Goal: Communication & Community: Answer question/provide support

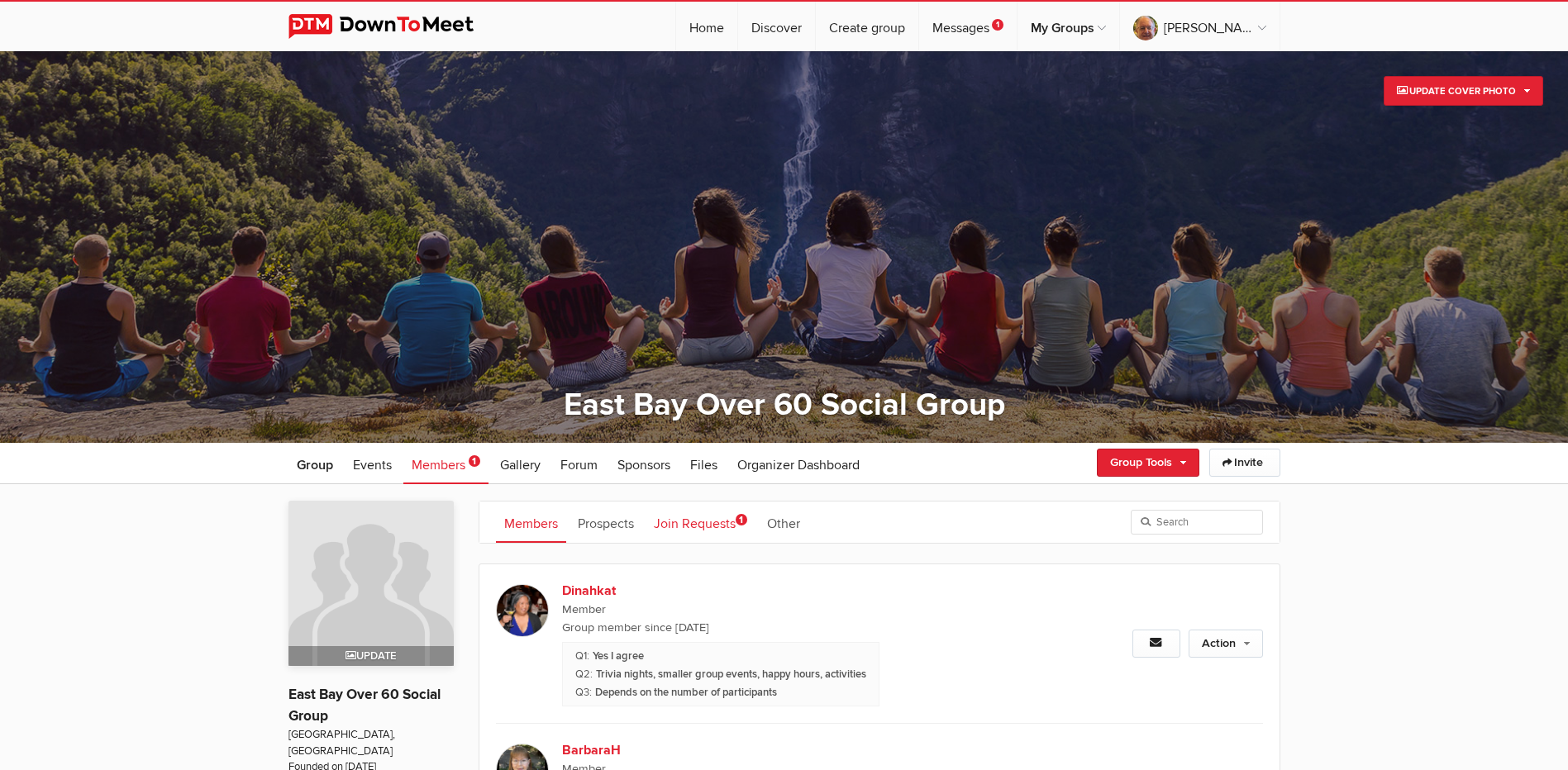
click at [708, 520] on link "Join Requests 1" at bounding box center [700, 521] width 110 height 41
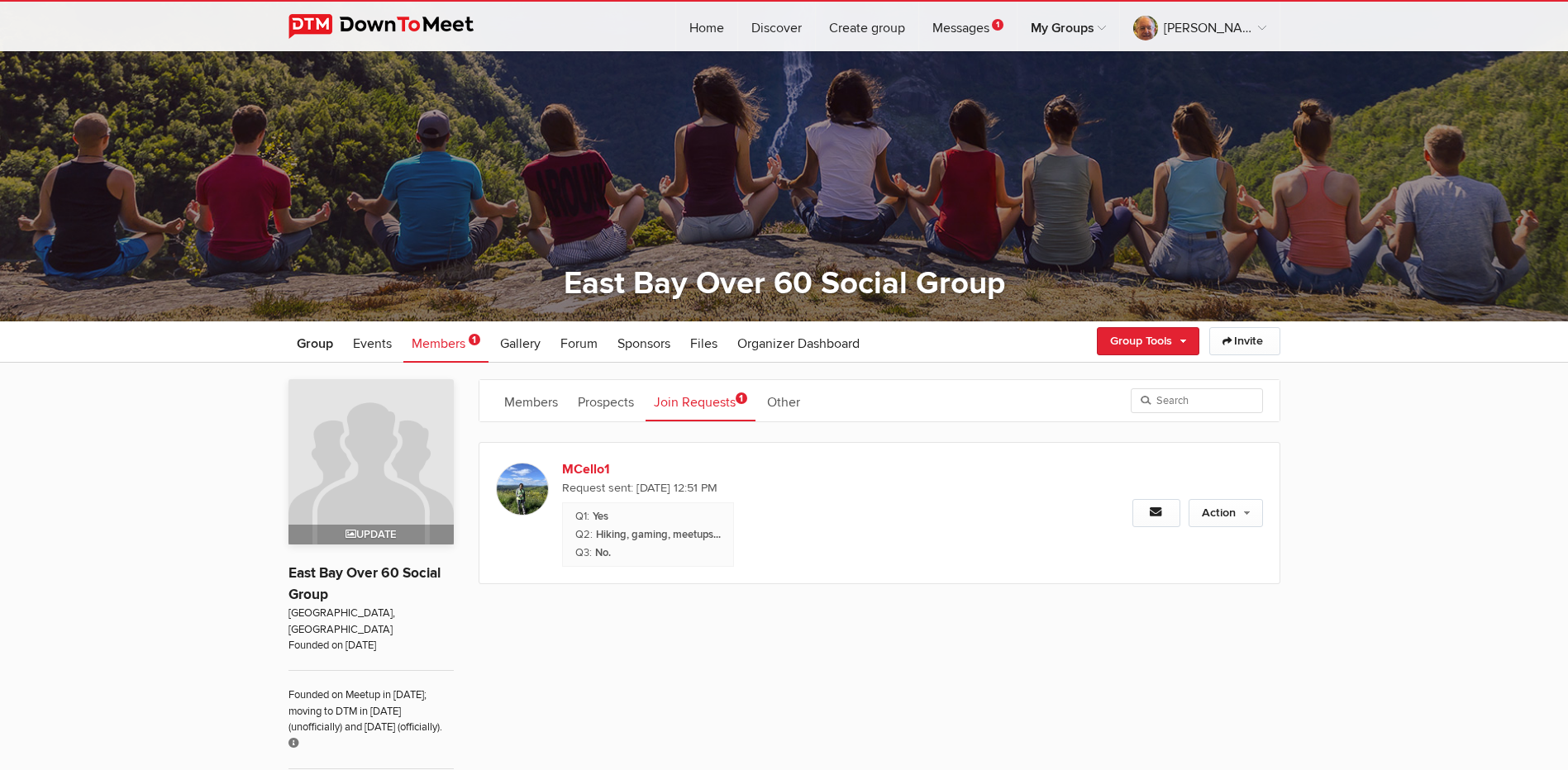
scroll to position [165, 0]
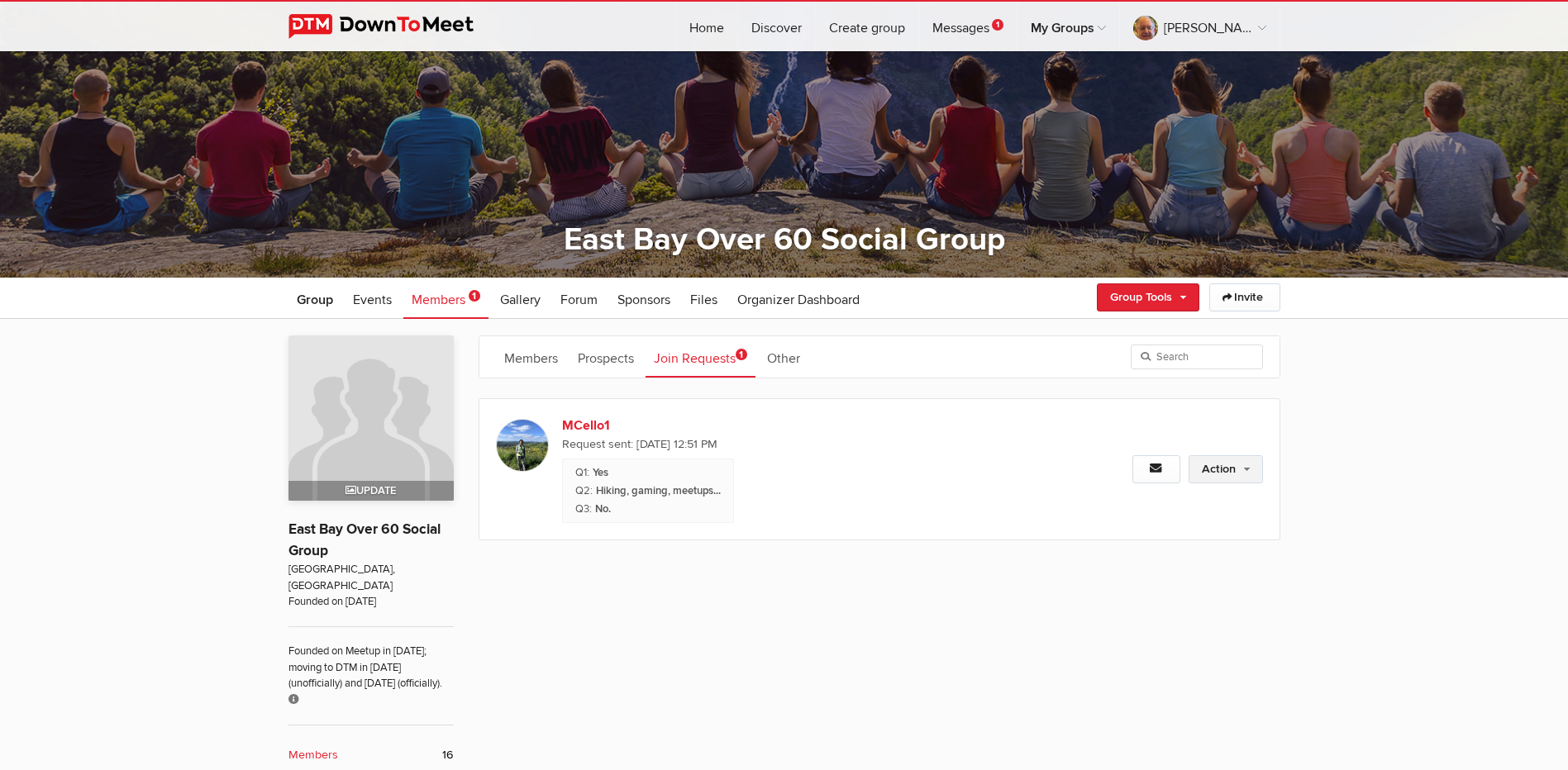
click at [1227, 463] on link "Action" at bounding box center [1226, 469] width 74 height 28
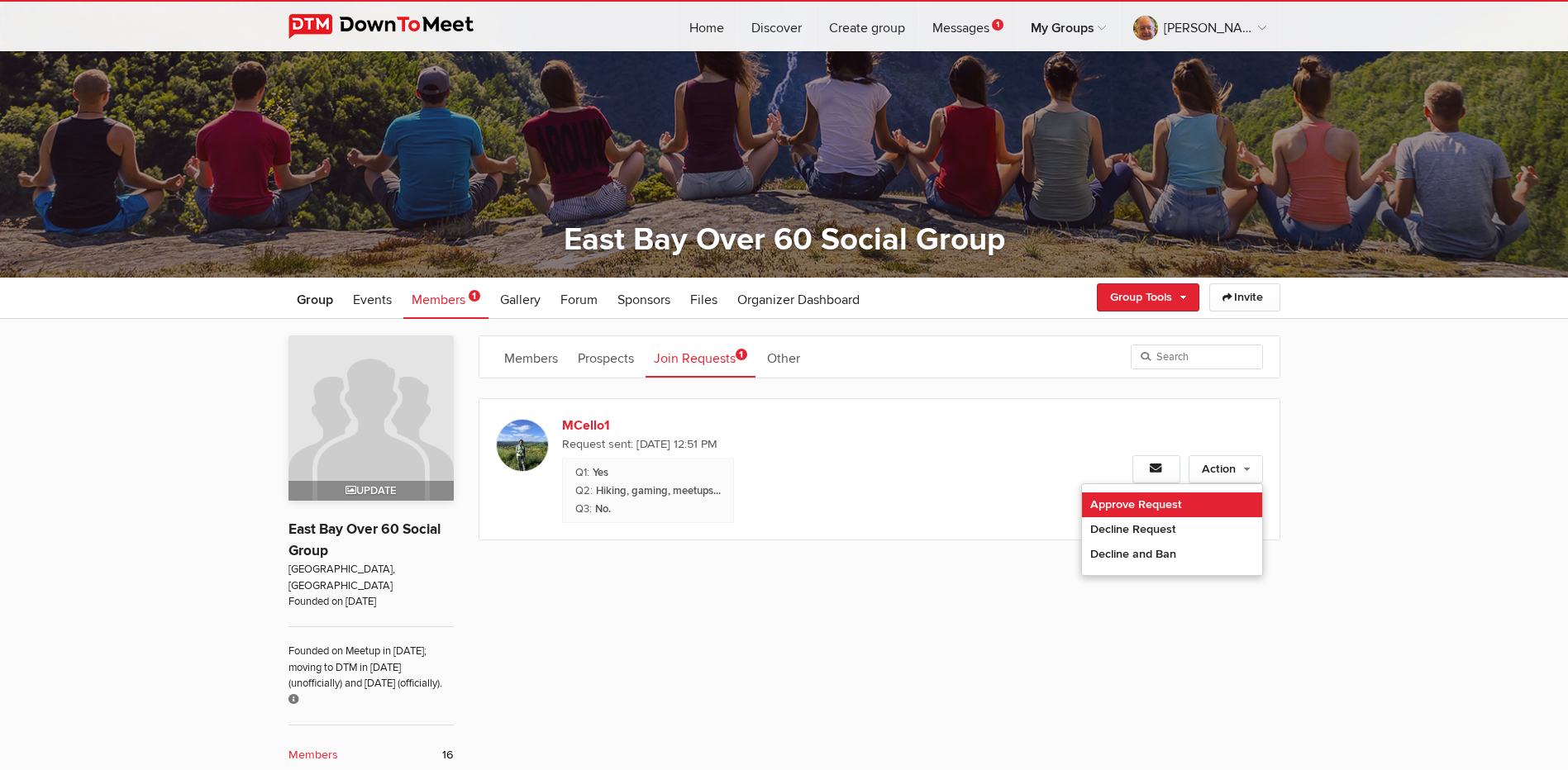
click at [1137, 503] on link "Approve Request" at bounding box center [1172, 504] width 180 height 25
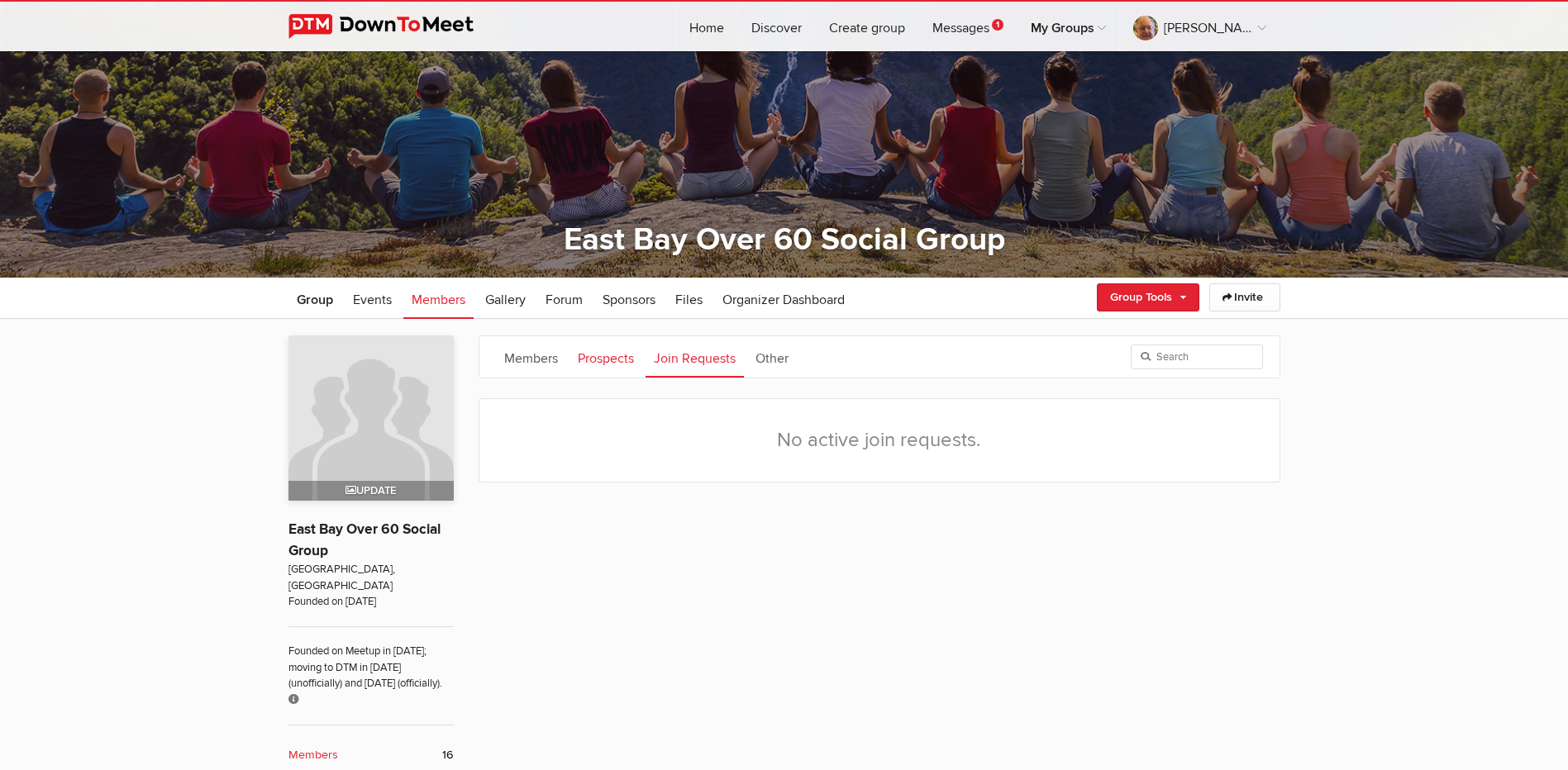
click at [608, 345] on link "Prospects" at bounding box center [606, 356] width 73 height 41
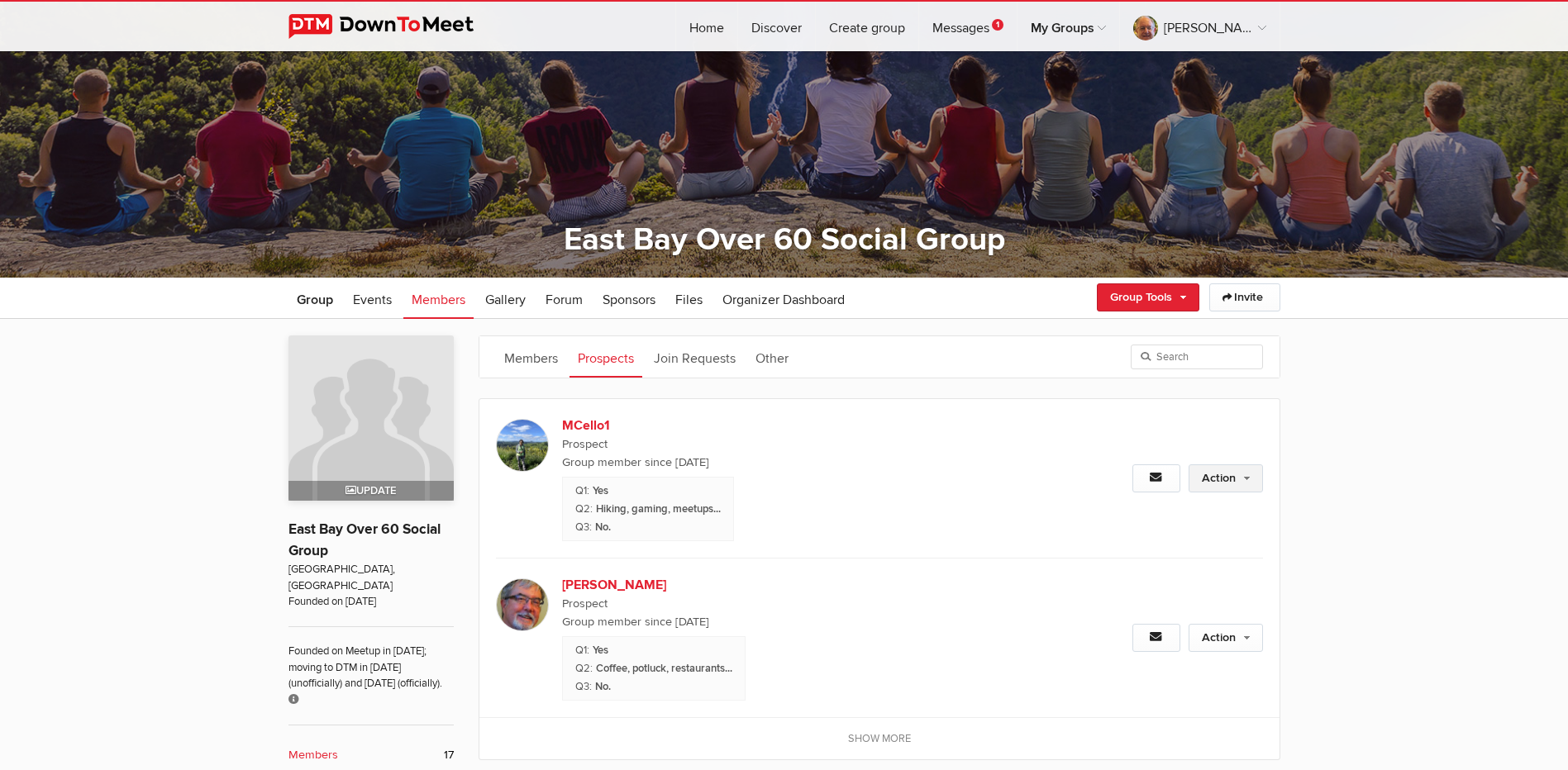
click at [1212, 482] on link "Action" at bounding box center [1226, 478] width 74 height 28
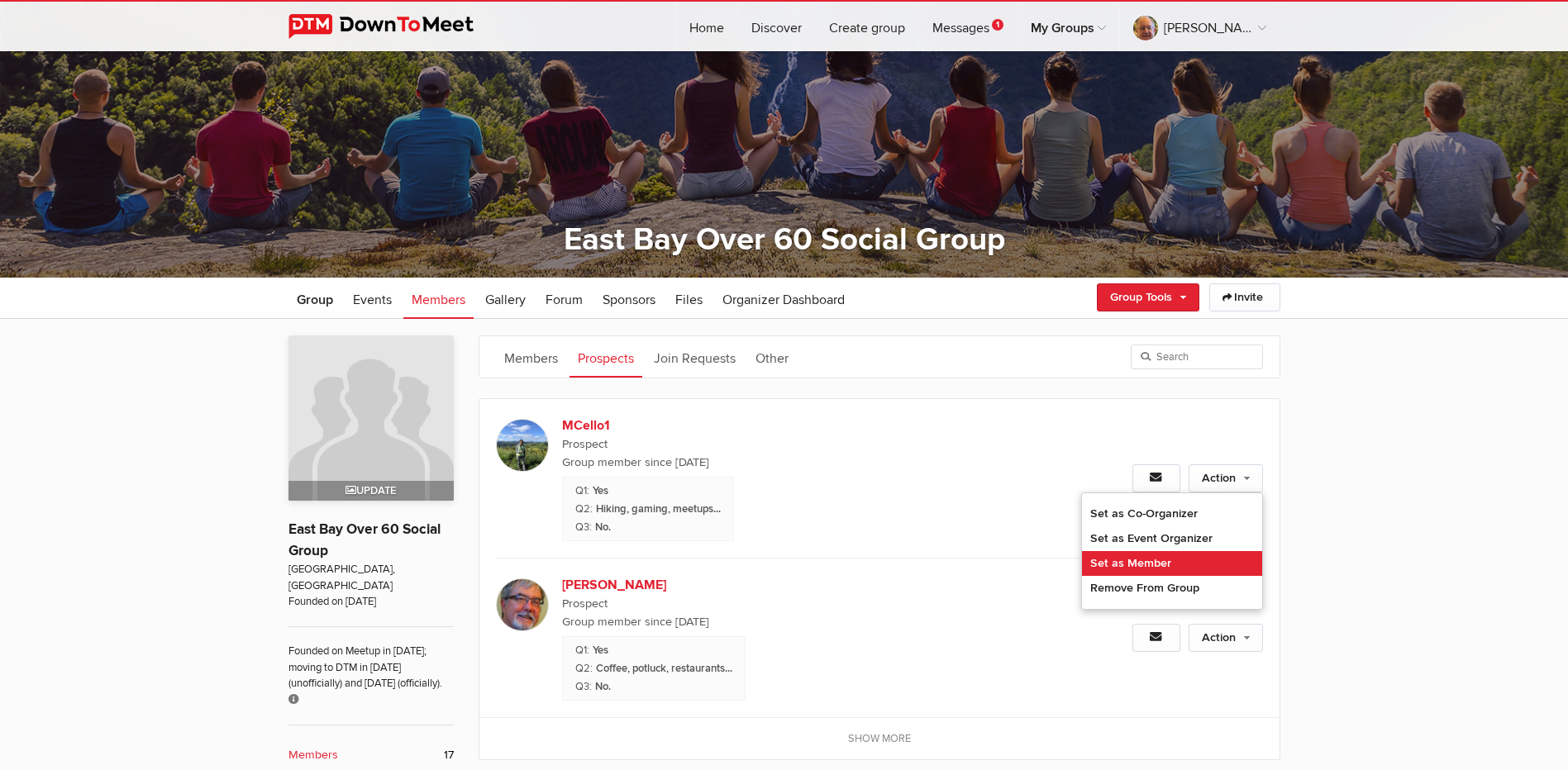
click at [1156, 558] on link "Set as Member" at bounding box center [1172, 563] width 180 height 25
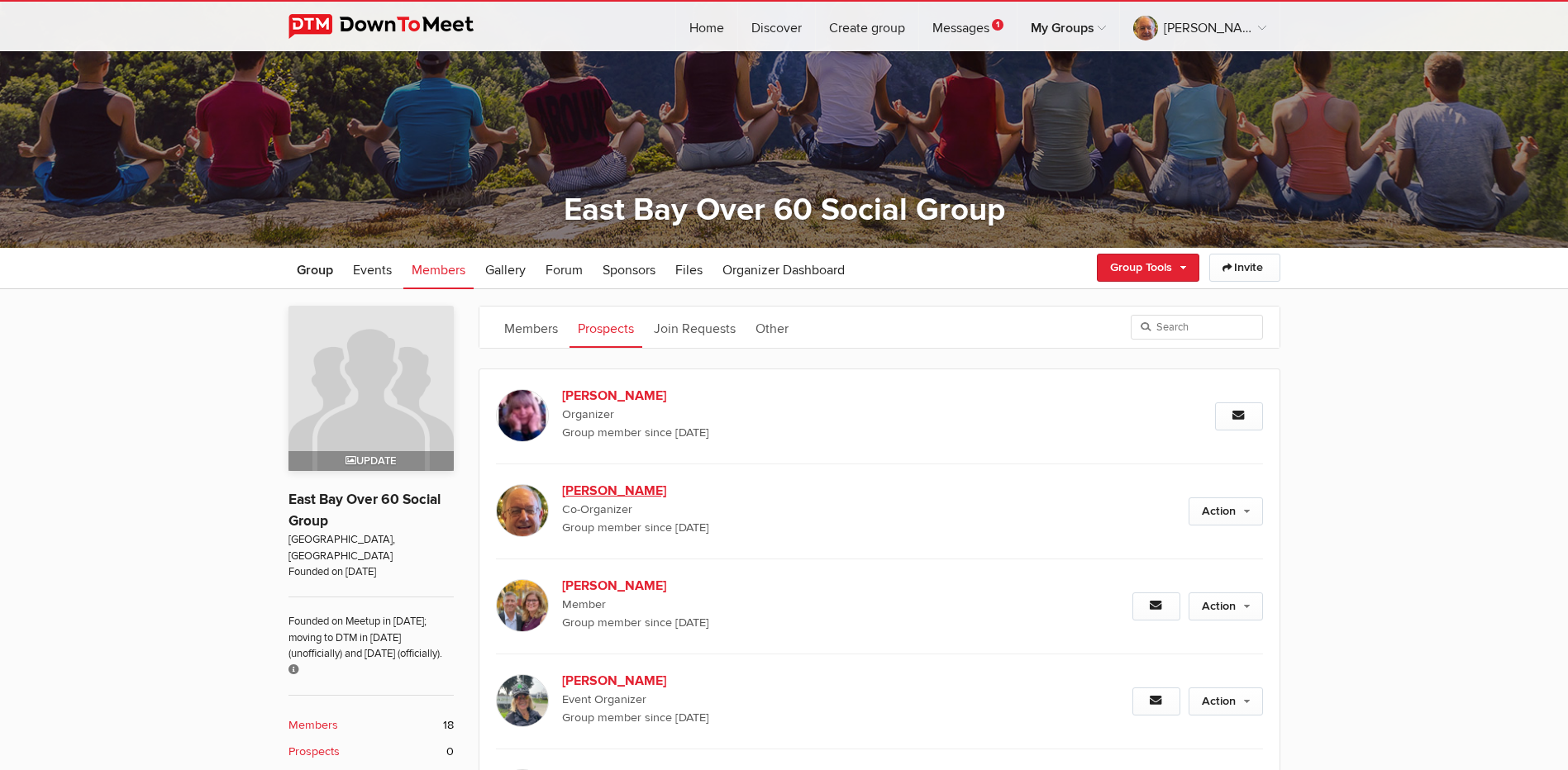
scroll to position [165, 0]
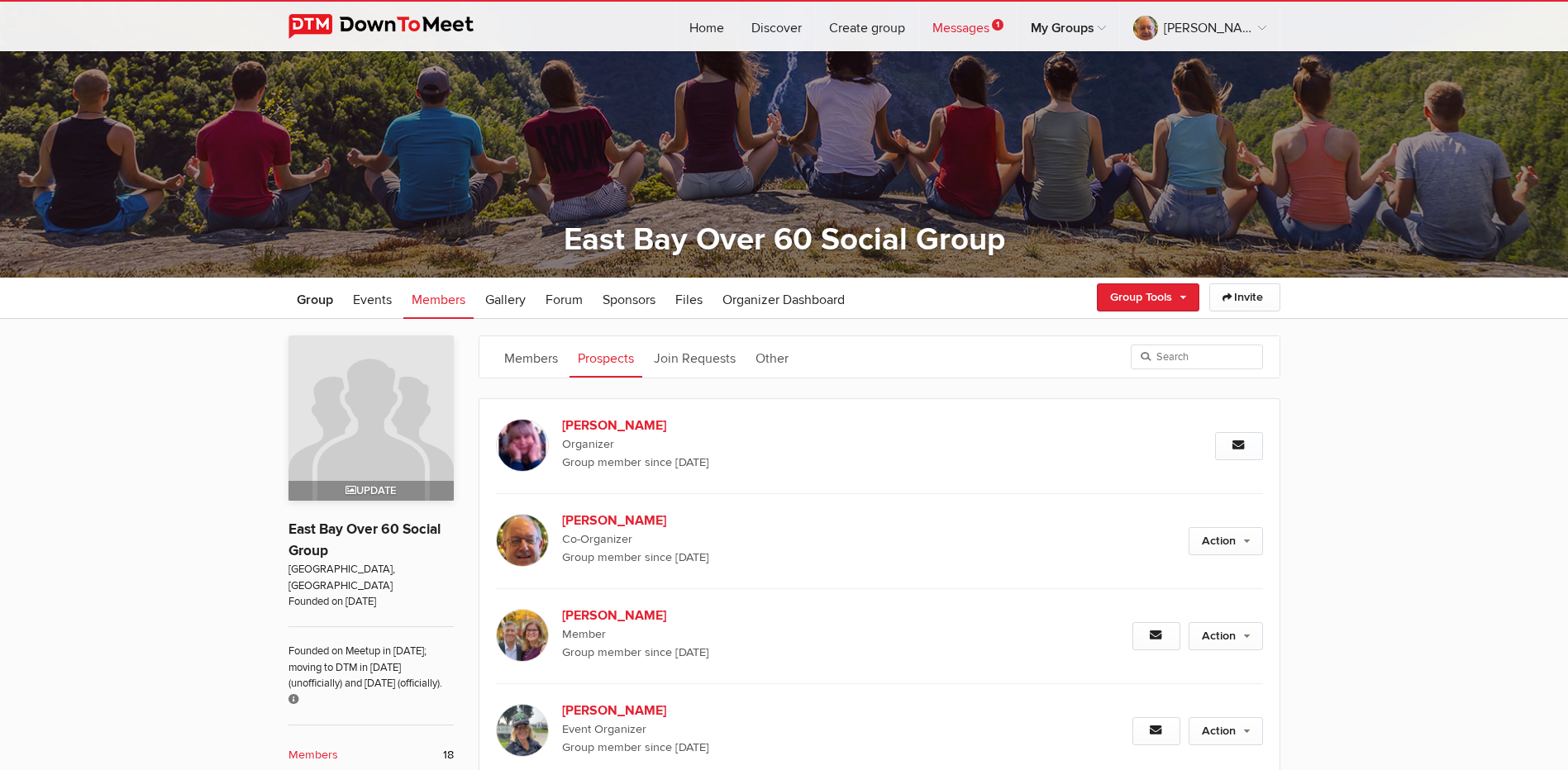
click at [1017, 18] on link "Messages 1" at bounding box center [968, 26] width 97 height 50
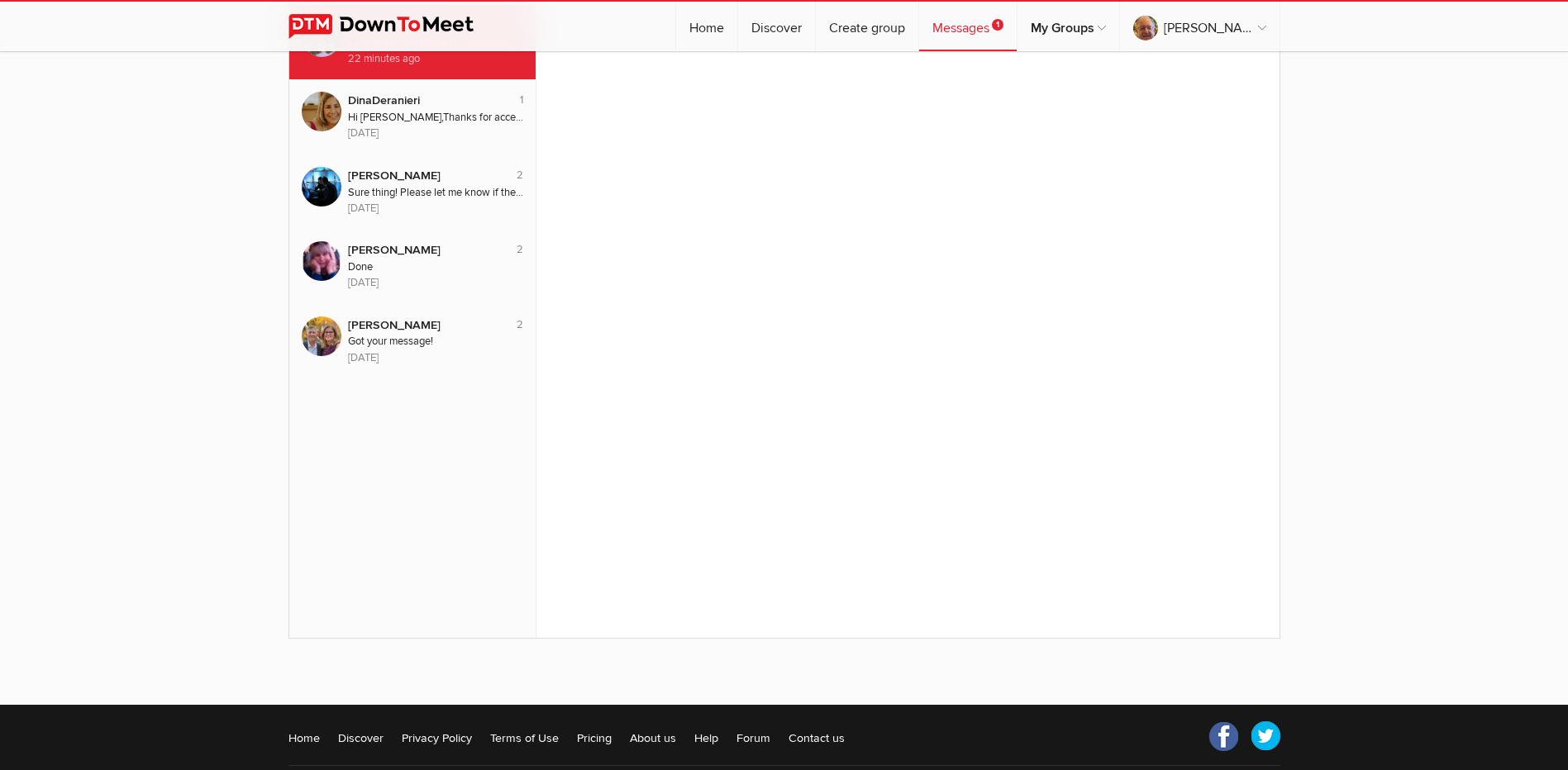
scroll to position [182, 0]
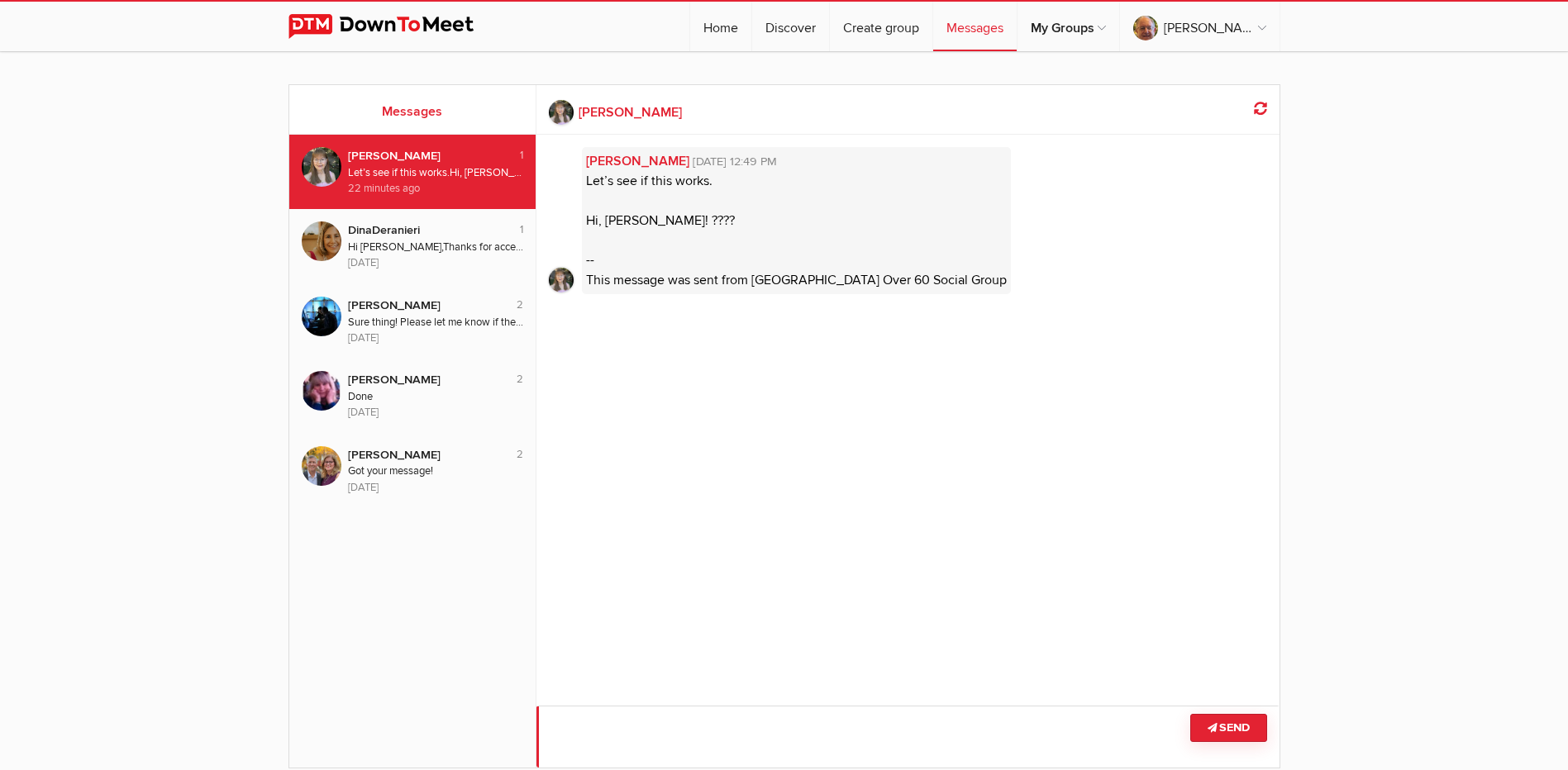
click at [753, 724] on textarea at bounding box center [908, 736] width 743 height 62
click at [864, 730] on textarea at bounding box center [908, 736] width 743 height 62
click at [1021, 724] on textarea at bounding box center [908, 736] width 743 height 62
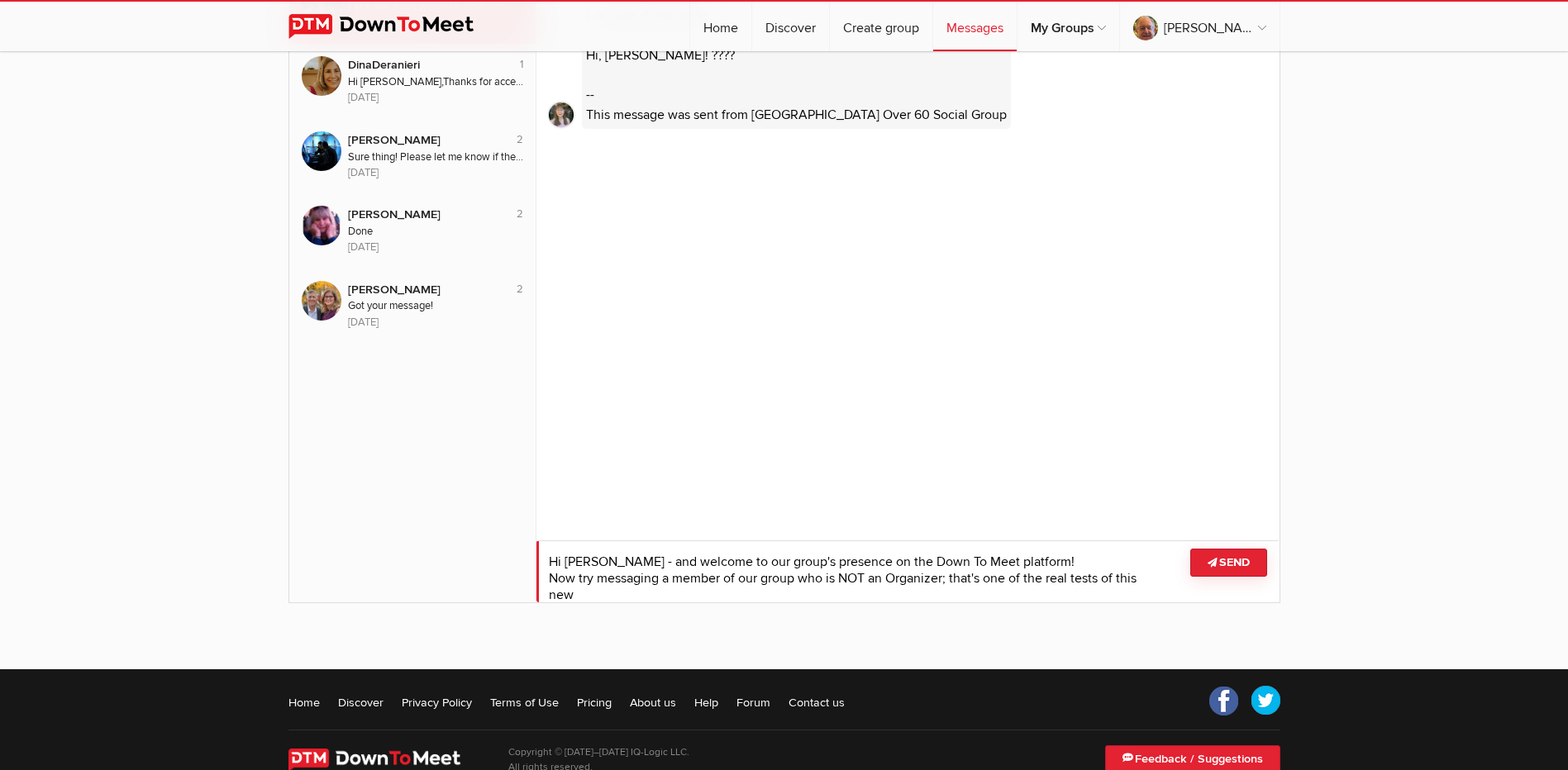
scroll to position [1, 0]
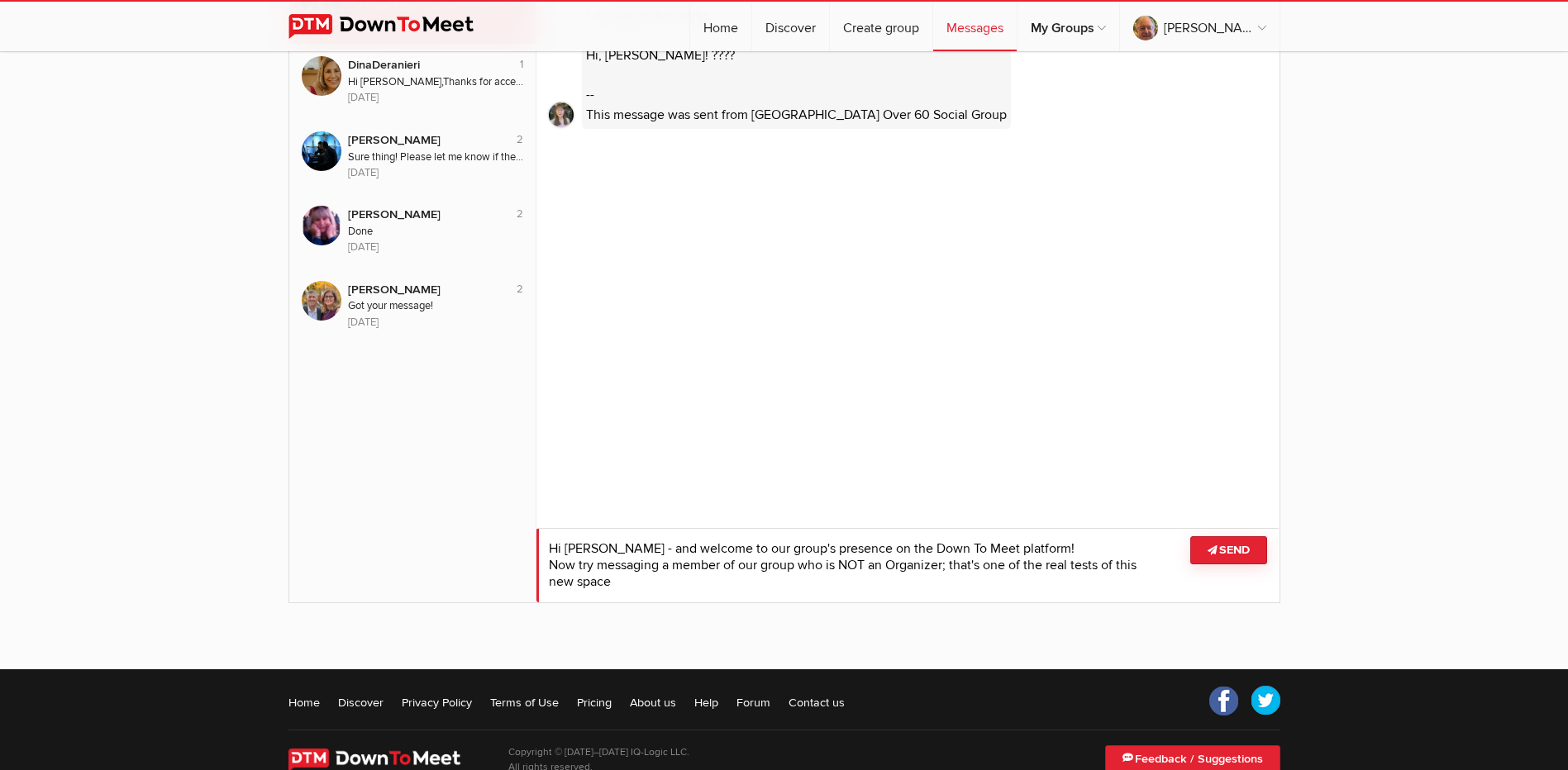
click at [554, 567] on textarea at bounding box center [908, 565] width 743 height 74
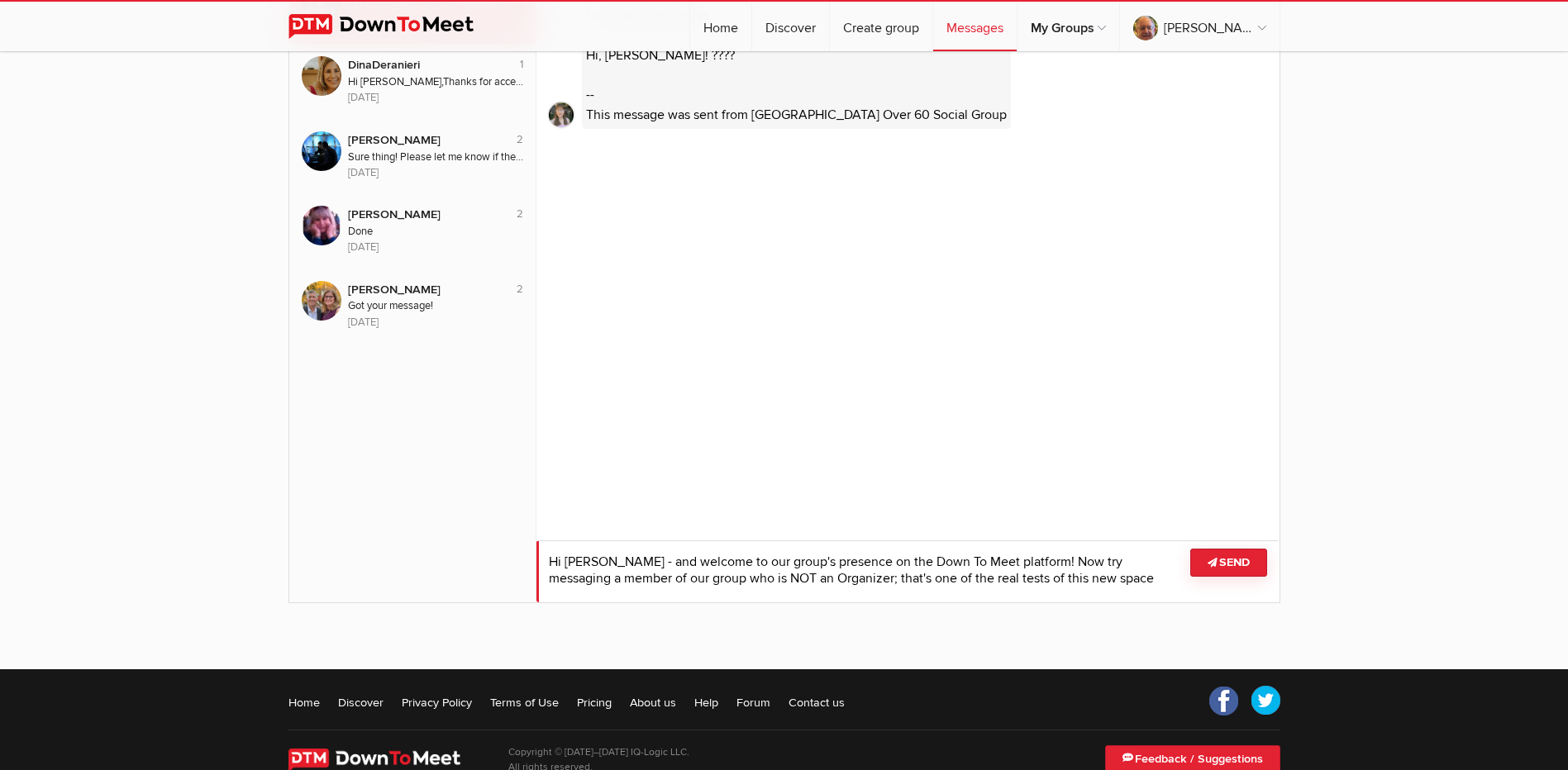
drag, startPoint x: 1100, startPoint y: 577, endPoint x: 1107, endPoint y: 589, distance: 13.9
click at [1100, 578] on textarea at bounding box center [908, 571] width 743 height 62
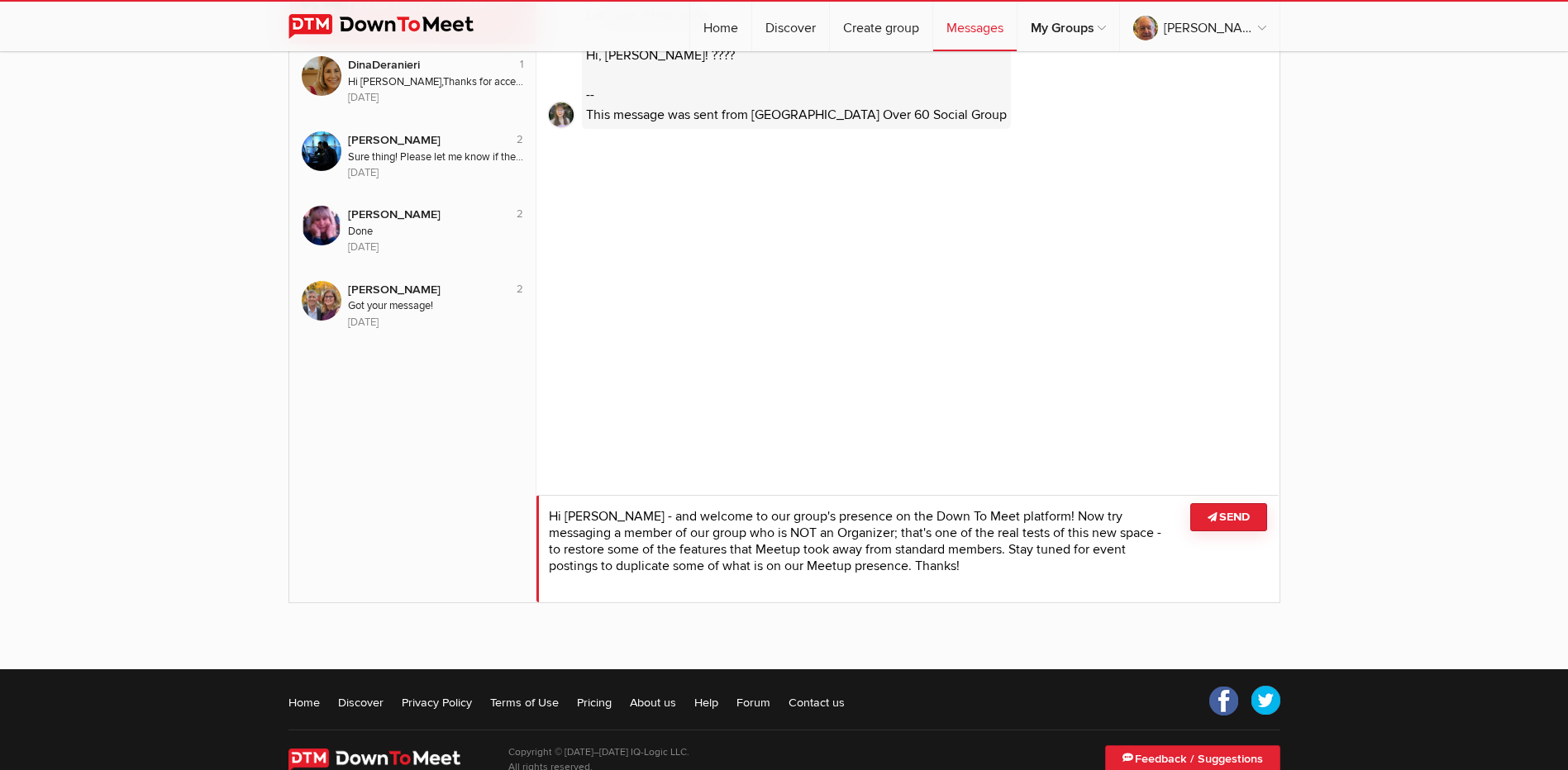
scroll to position [1, 0]
click at [1230, 540] on textarea at bounding box center [908, 548] width 743 height 107
type textarea "Hi [PERSON_NAME] - and welcome to our group's presence on the Down To Meet plat…"
click at [1228, 523] on button "Send" at bounding box center [1228, 517] width 77 height 28
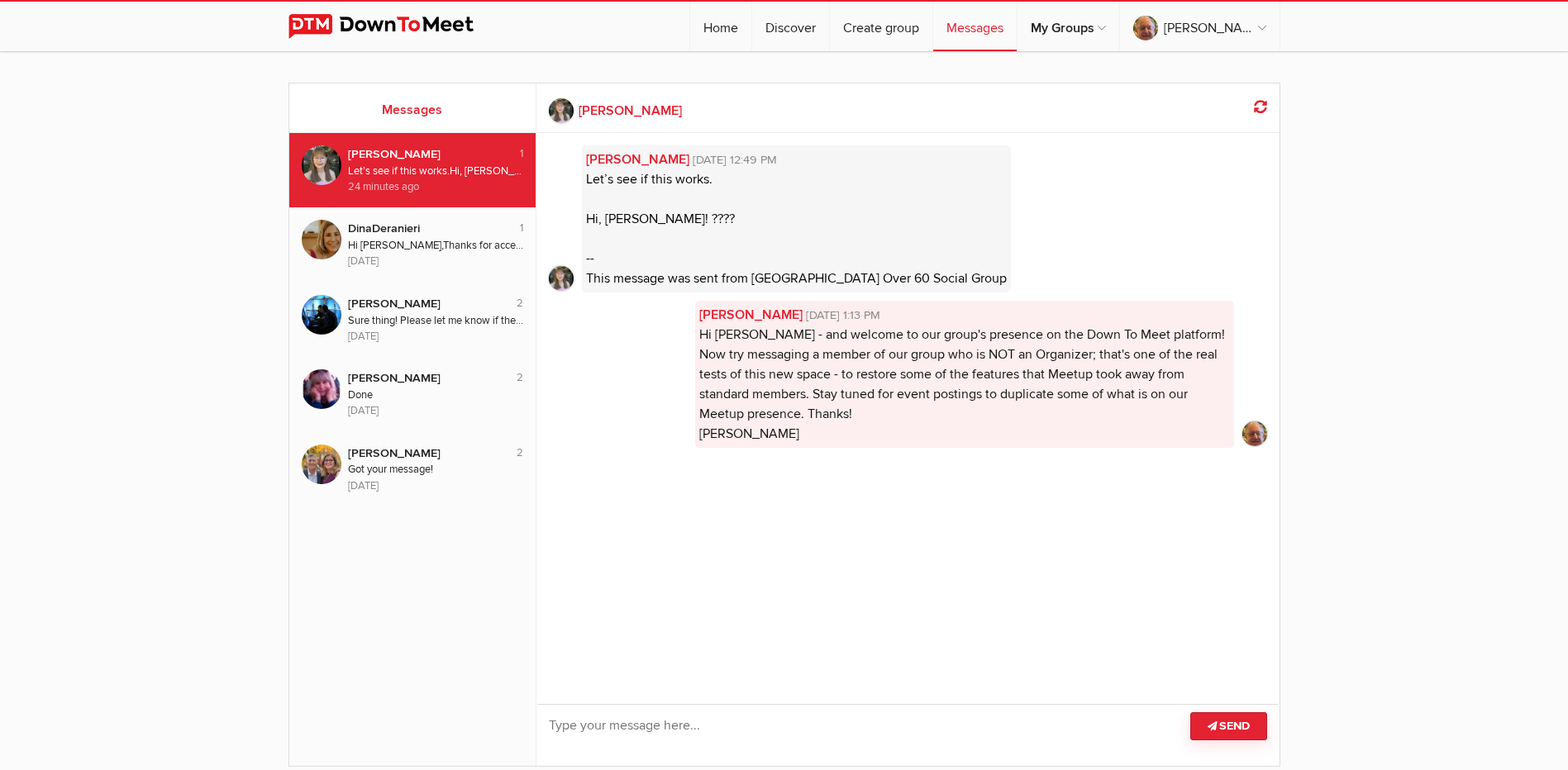
scroll to position [0, 0]
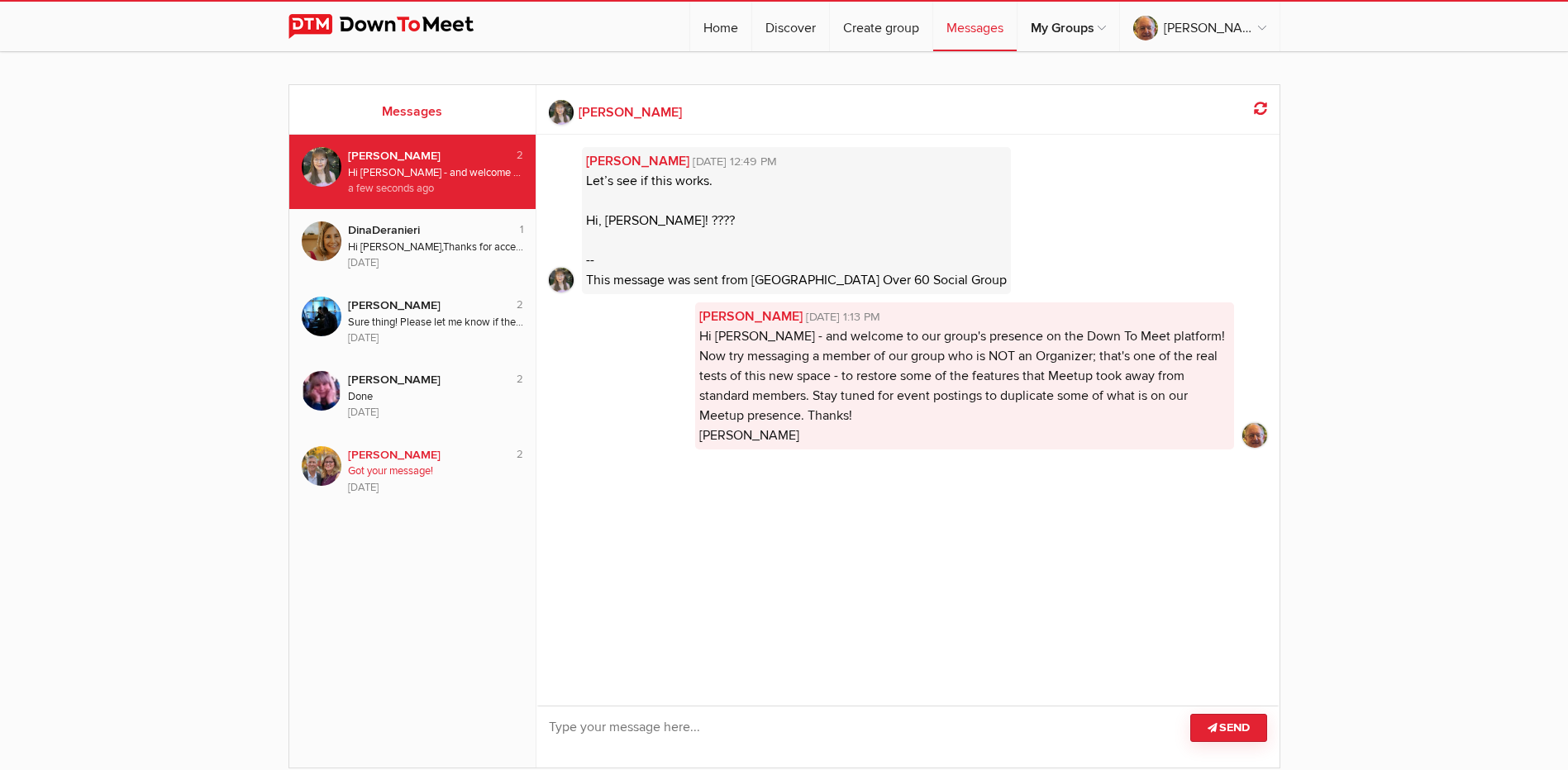
click at [417, 480] on div "[DATE]" at bounding box center [436, 488] width 176 height 15
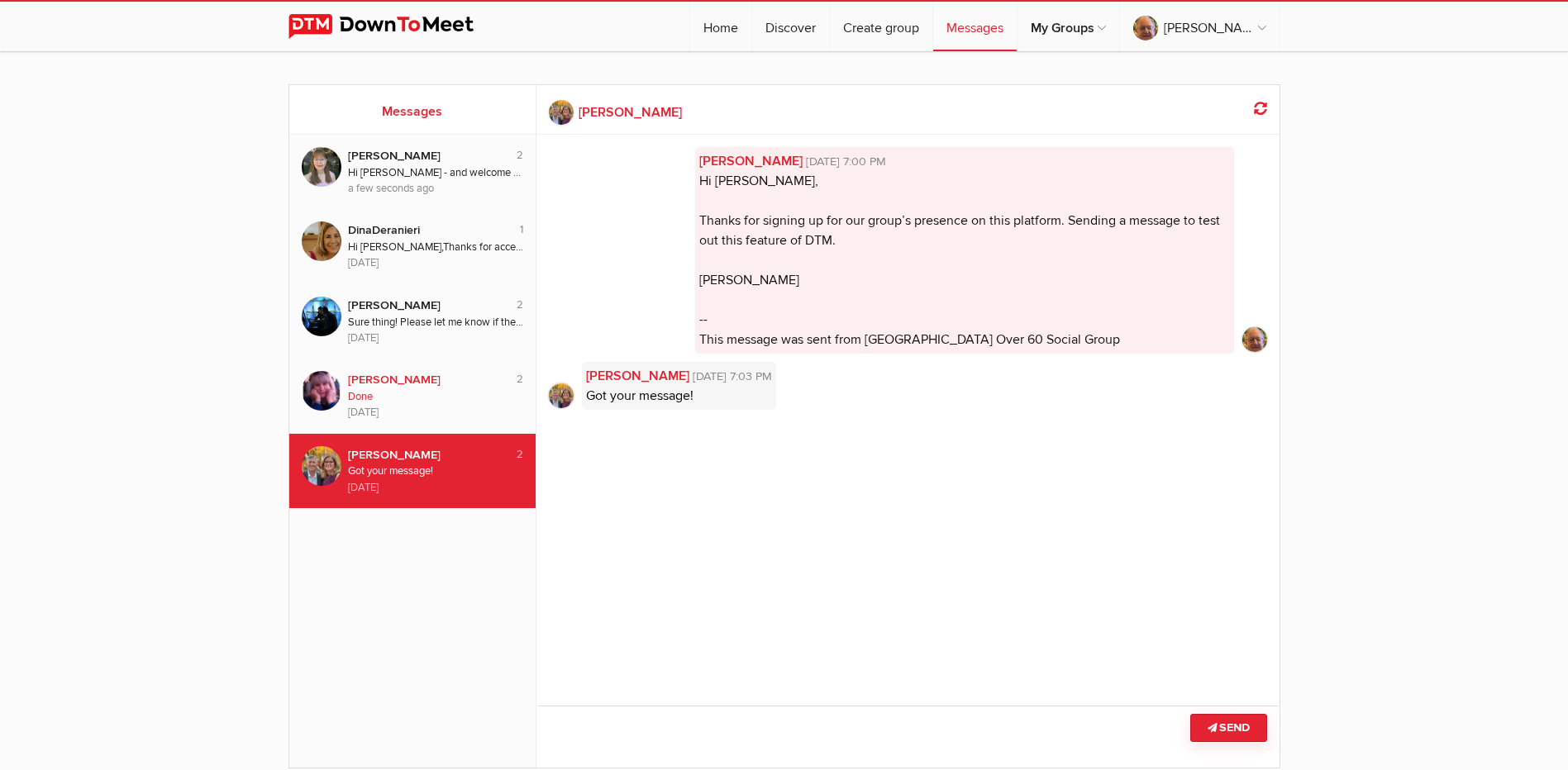
click at [388, 372] on div "[PERSON_NAME]" at bounding box center [423, 380] width 152 height 18
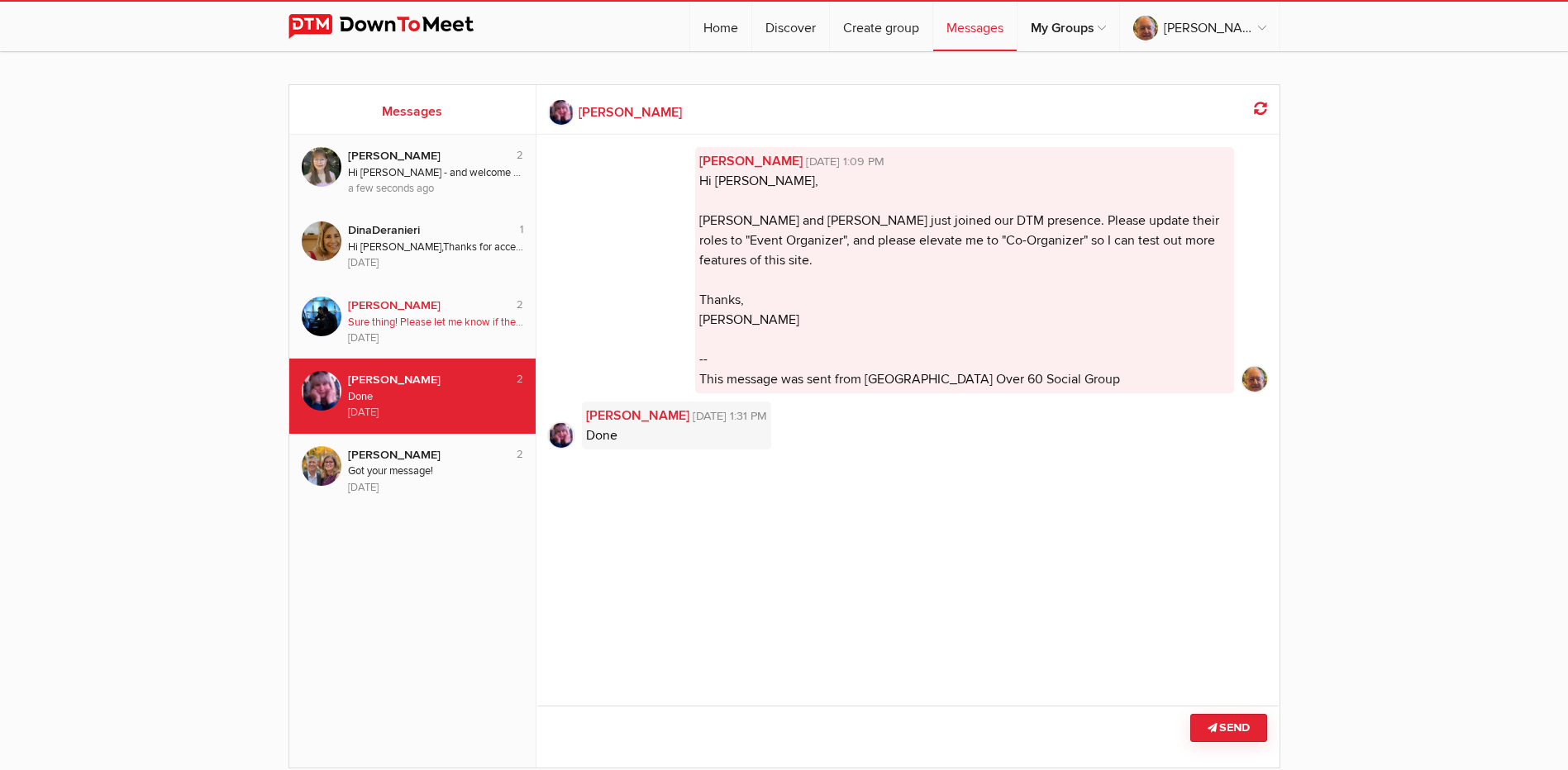
click at [381, 322] on div "Sure thing! Please let me know if there is anything specific you would like me …" at bounding box center [436, 322] width 176 height 15
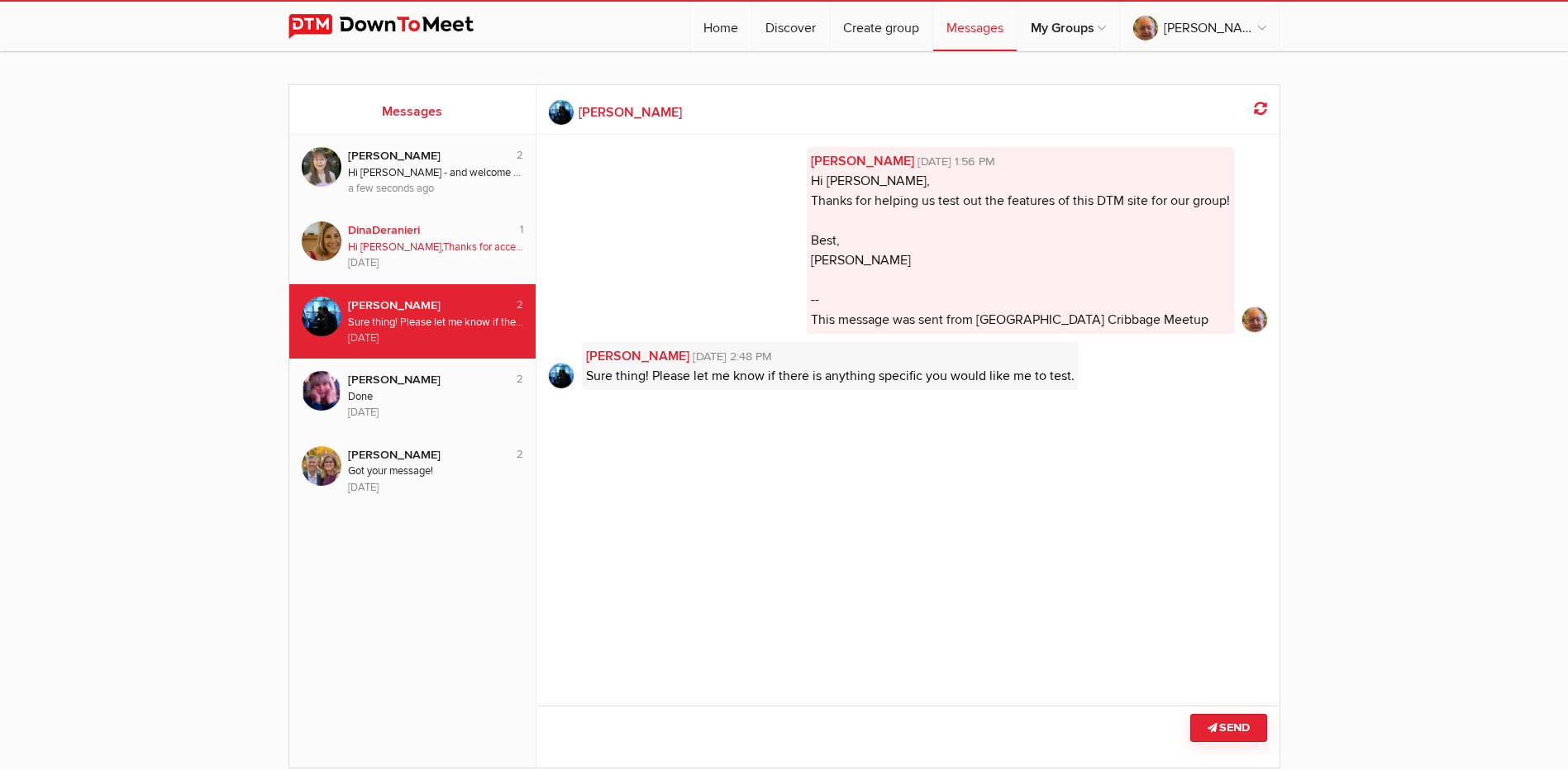
click at [394, 255] on div "[DATE]" at bounding box center [436, 262] width 176 height 15
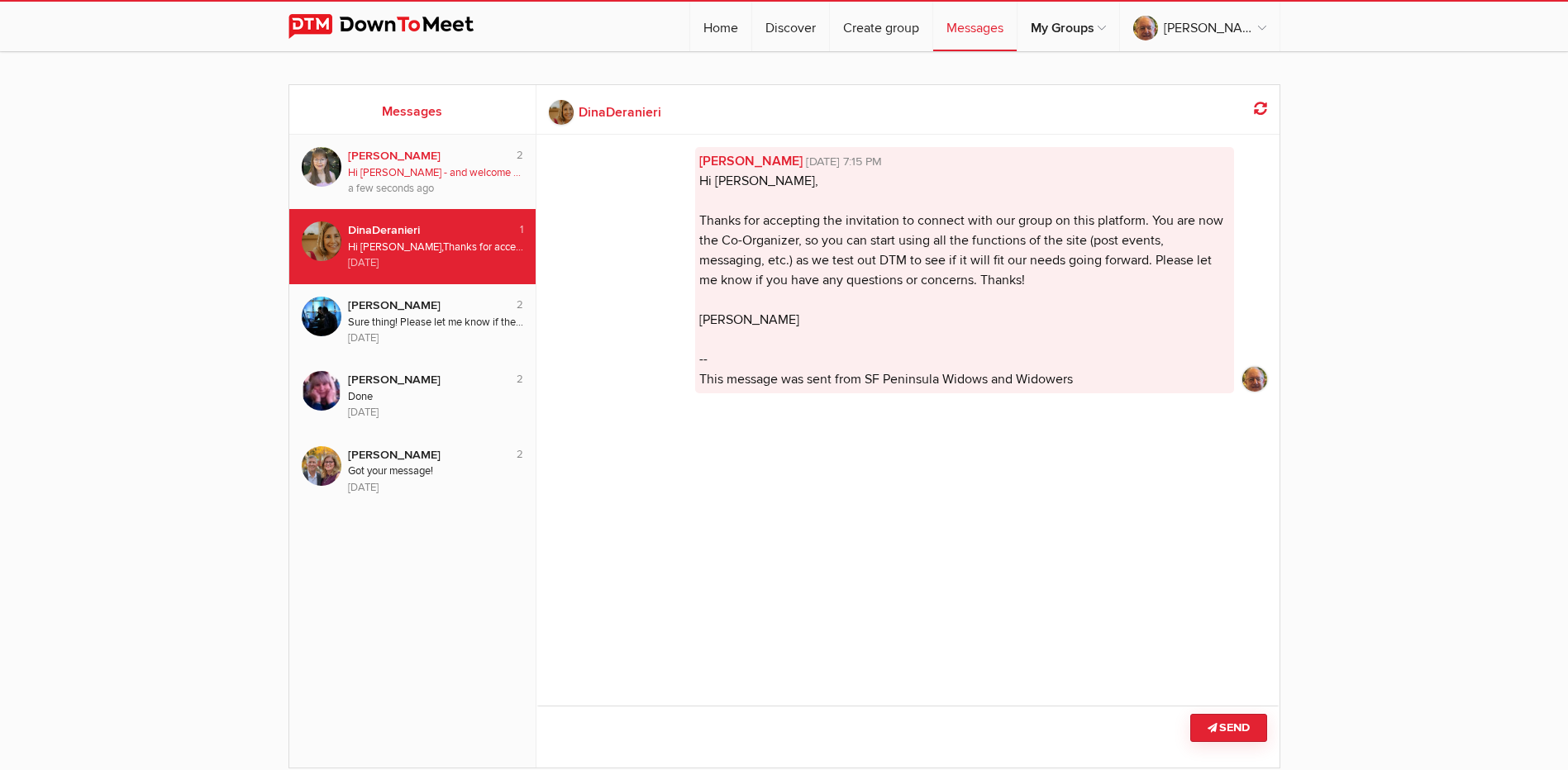
click at [409, 179] on div "Hi [PERSON_NAME] - and welcome to our group's presence on the Down To Meet plat…" at bounding box center [436, 173] width 176 height 15
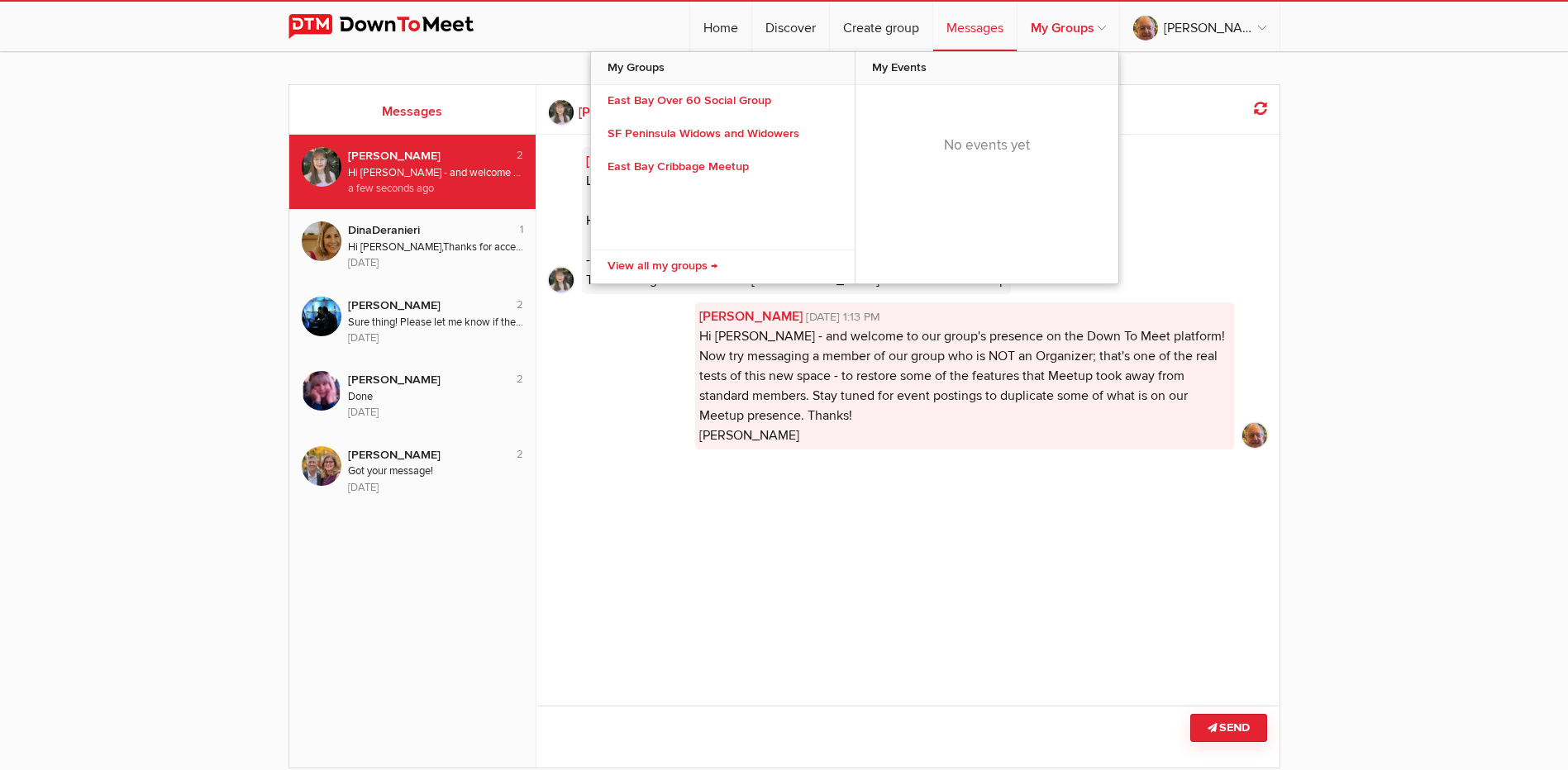
click at [1119, 25] on link "My Groups" at bounding box center [1068, 26] width 102 height 50
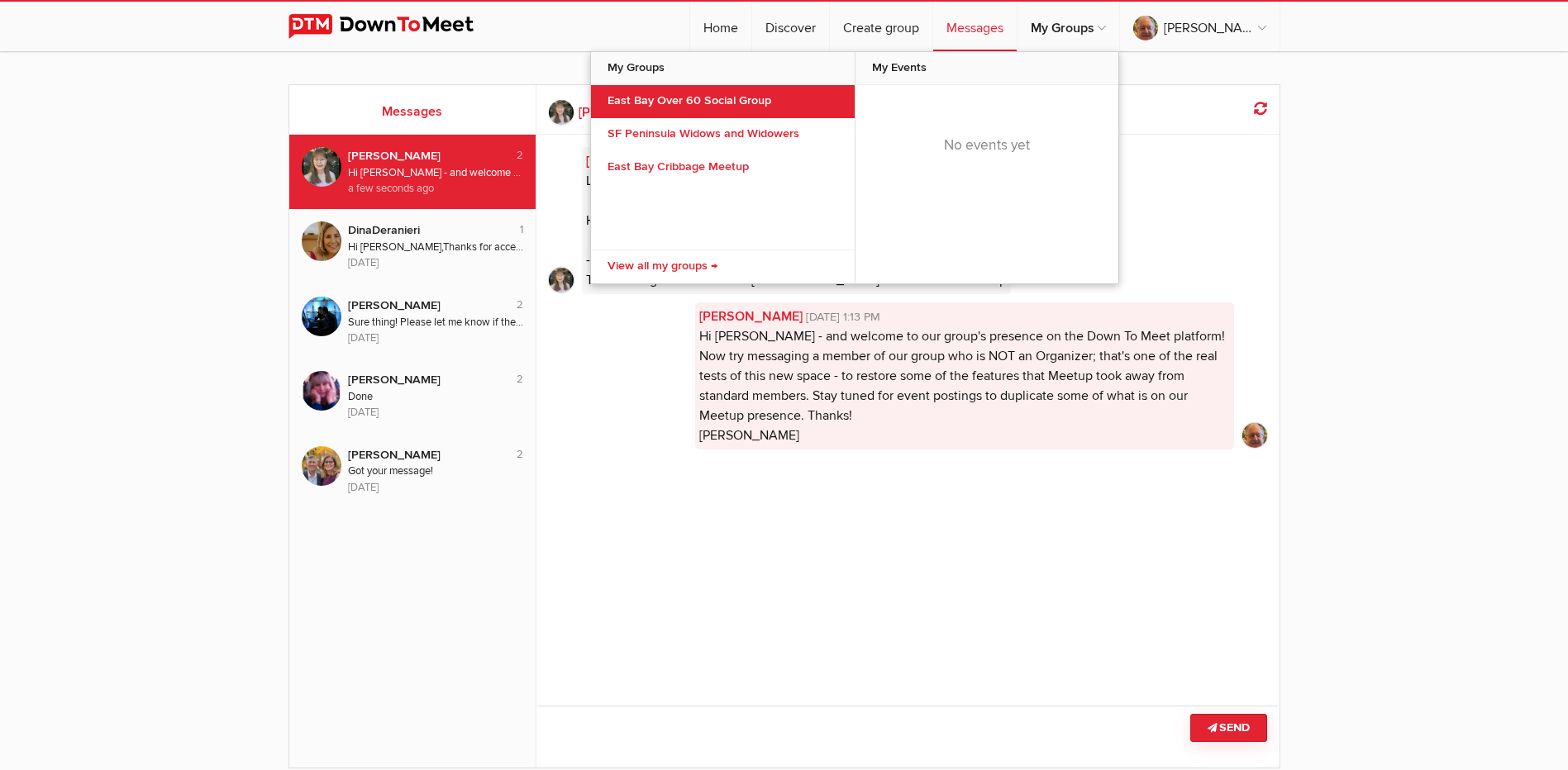
click at [730, 105] on link "East Bay Over 60 Social Group" at bounding box center [723, 102] width 263 height 33
